Goal: Task Accomplishment & Management: Manage account settings

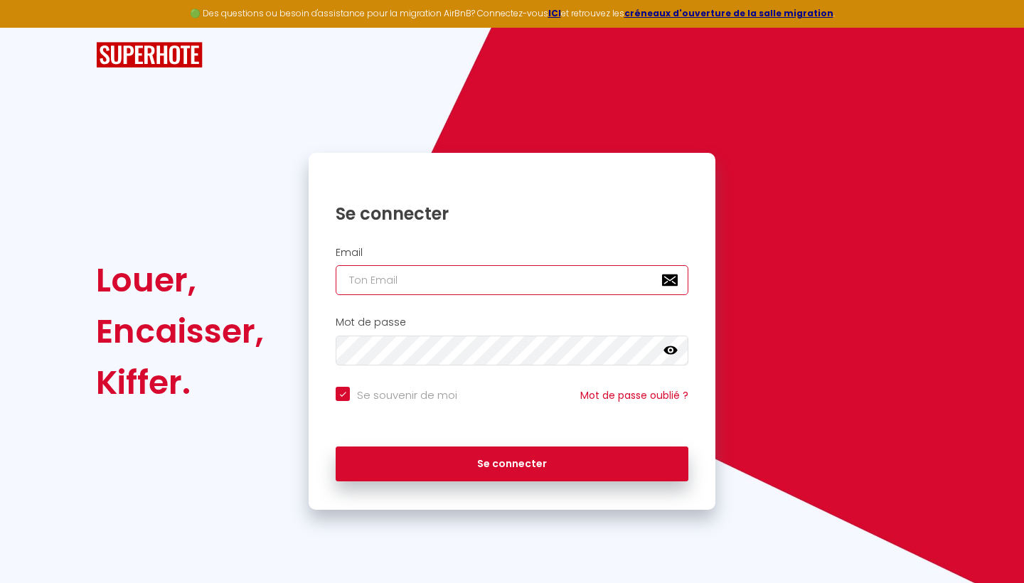
type input "[EMAIL_ADDRESS][PERSON_NAME][DOMAIN_NAME]"
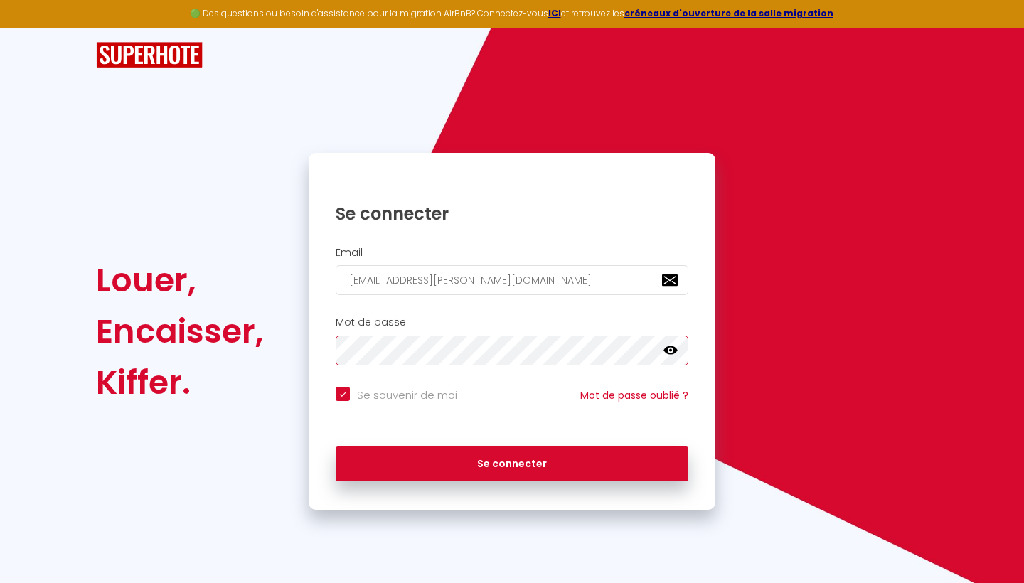
click at [512, 462] on button "Se connecter" at bounding box center [512, 465] width 353 height 36
checkbox input "true"
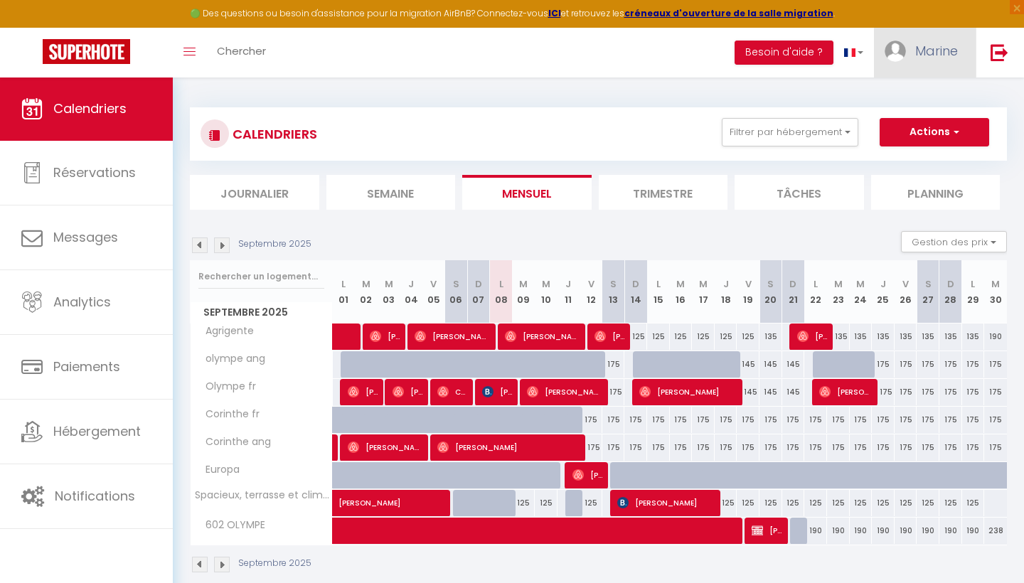
click at [930, 53] on span "Marine" at bounding box center [936, 51] width 43 height 18
click at [925, 102] on link "Paramètres" at bounding box center [918, 99] width 105 height 24
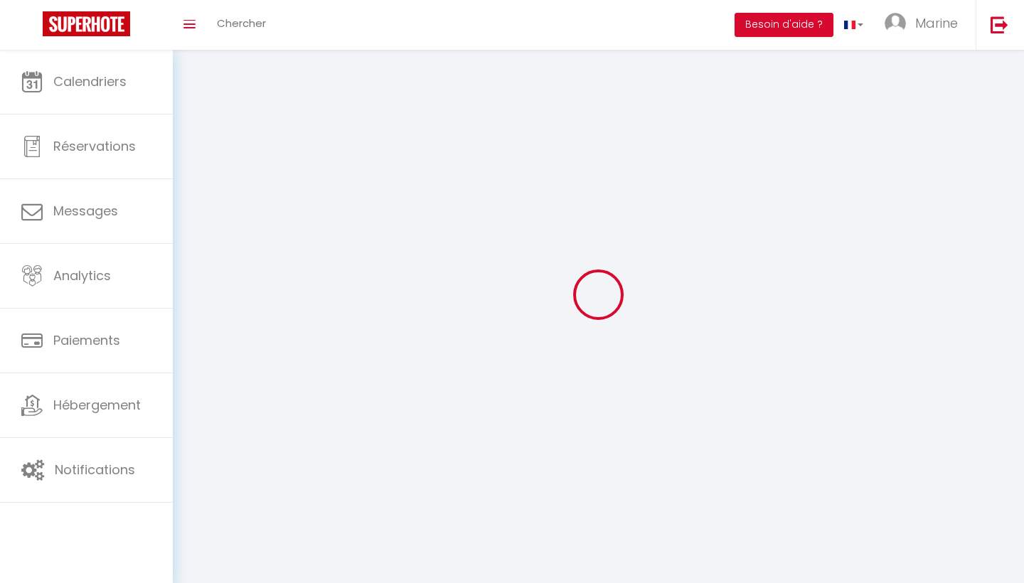
type input "Marine"
type input "[PERSON_NAME]"
type input "0610385335"
type input "achanger"
type input "12000"
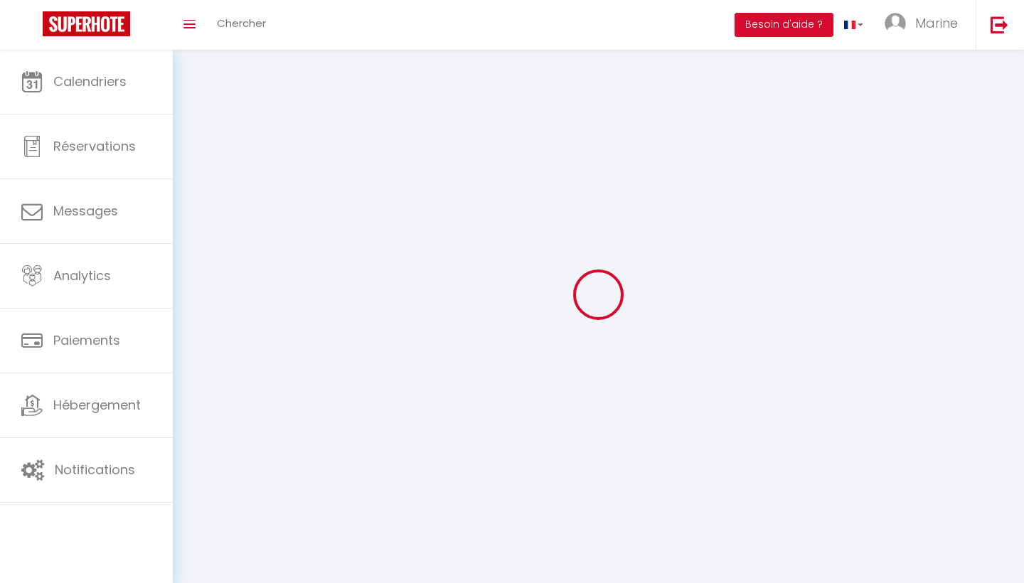
type input "achanger"
type input "uKnq4x8lwC5RuQnoZSERdZZKv"
type input "ZiYXZAgtfjzDGguah8A2KgvWu"
type input "[URL][DOMAIN_NAME]"
select select "1"
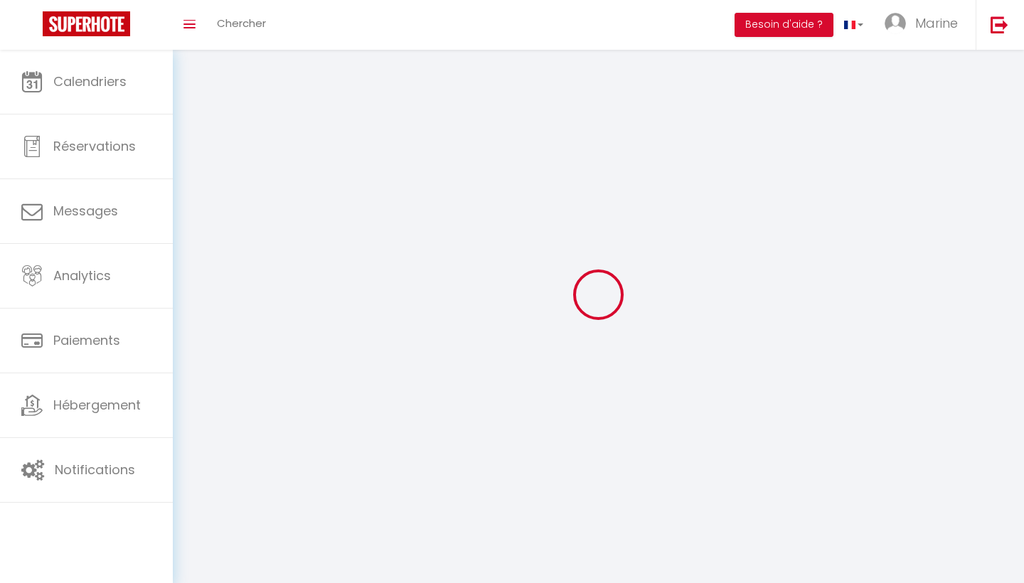
select select "28"
select select "fr"
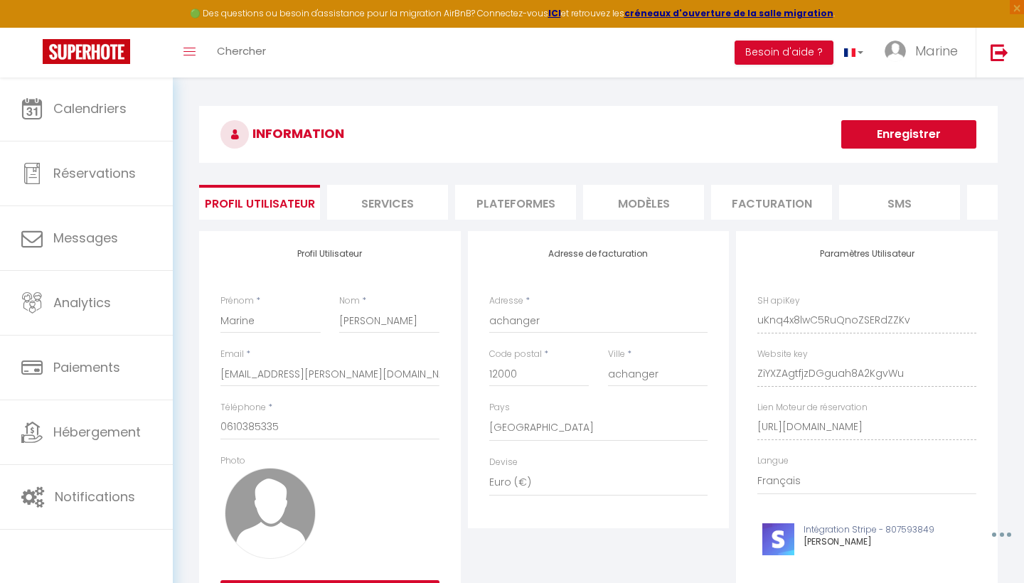
click at [525, 192] on li "Plateformes" at bounding box center [515, 202] width 121 height 35
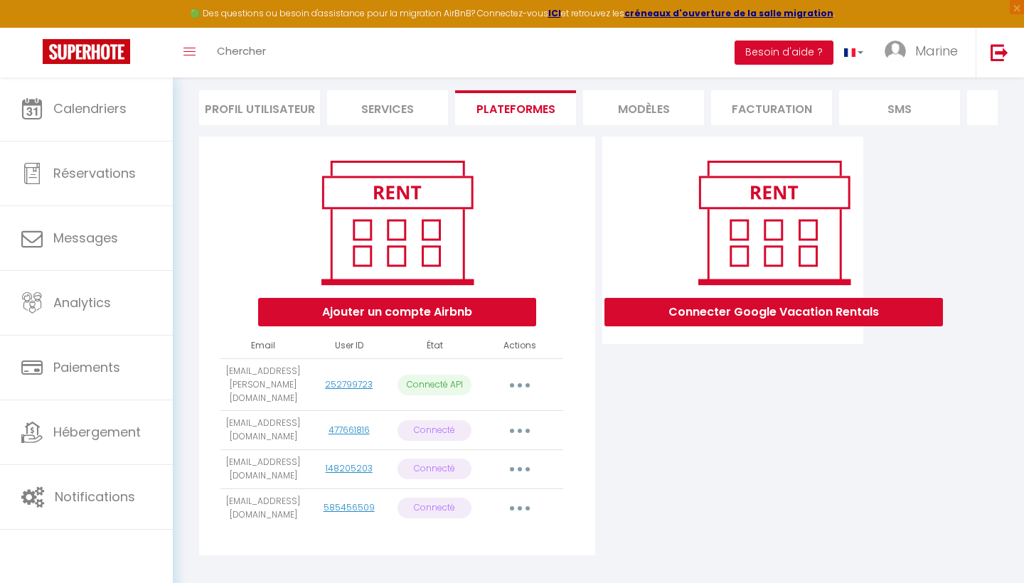
scroll to position [98, 0]
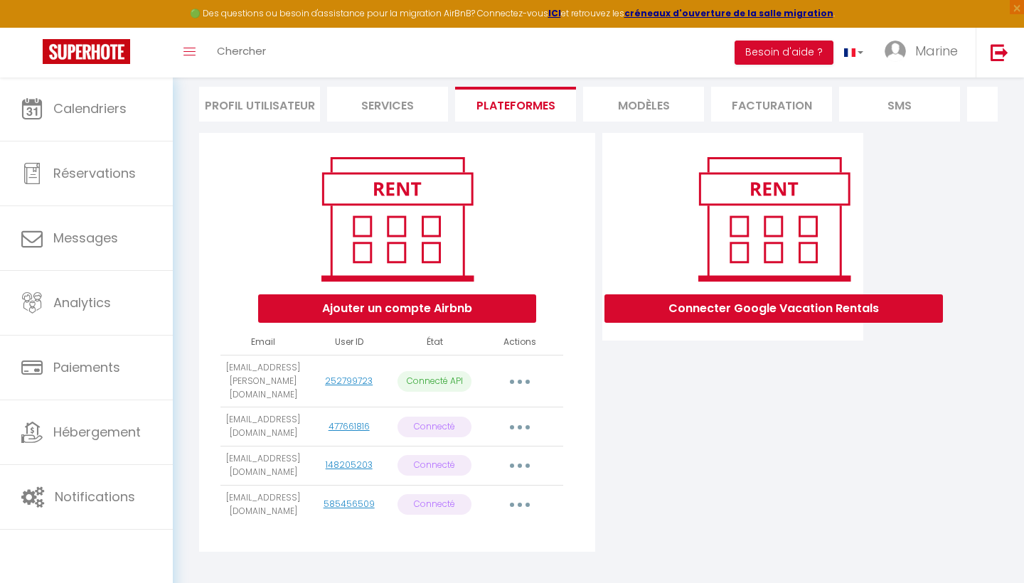
click at [521, 376] on button "button" at bounding box center [520, 381] width 40 height 23
click at [469, 457] on link "Reconnecter le compte" at bounding box center [456, 465] width 157 height 24
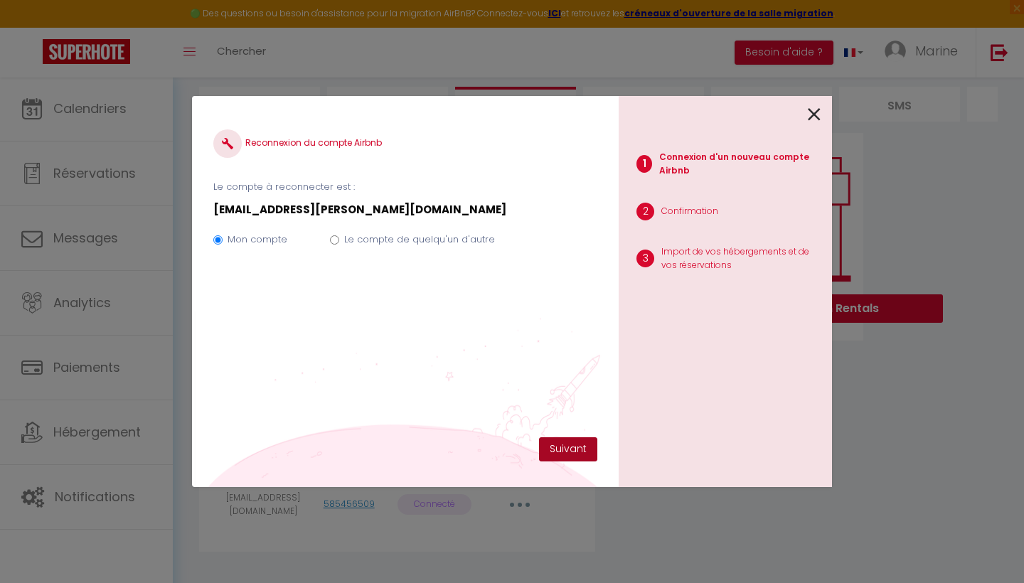
click at [573, 447] on button "Suivant" at bounding box center [568, 449] width 58 height 24
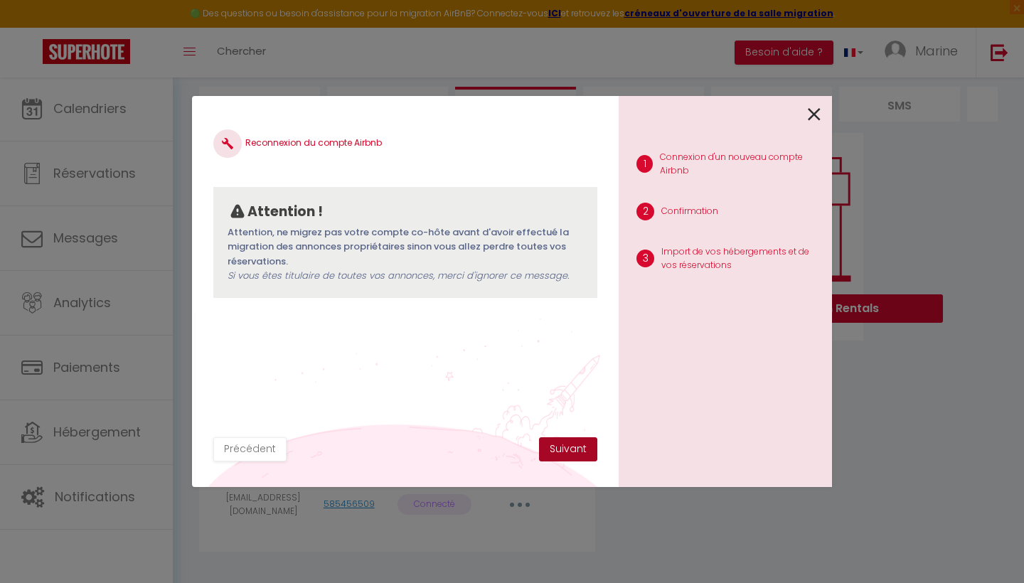
click at [571, 447] on button "Suivant" at bounding box center [568, 449] width 58 height 24
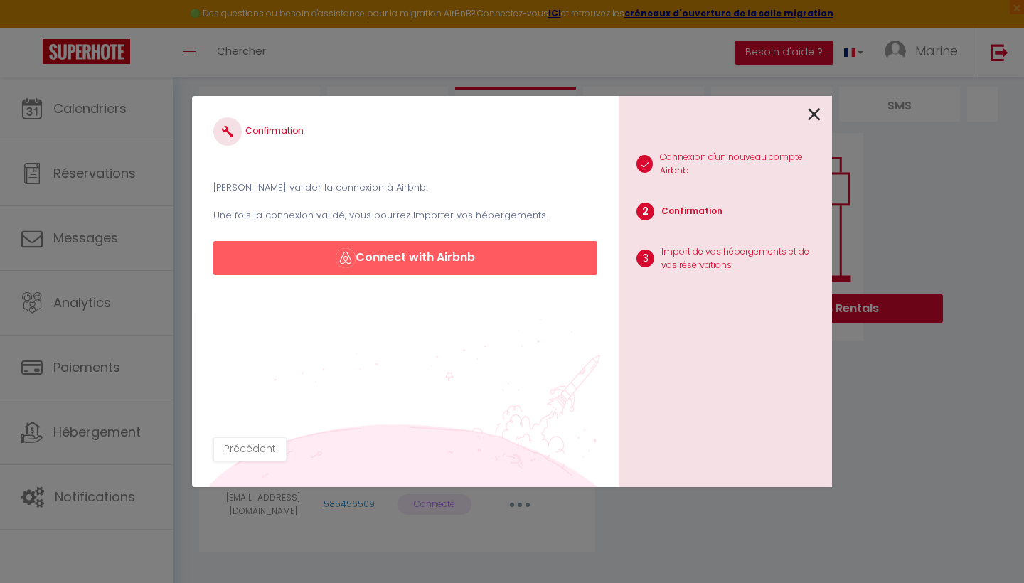
click at [422, 257] on button "Connect with Airbnb" at bounding box center [405, 258] width 384 height 34
